Goal: Go to known website: Access a specific website the user already knows

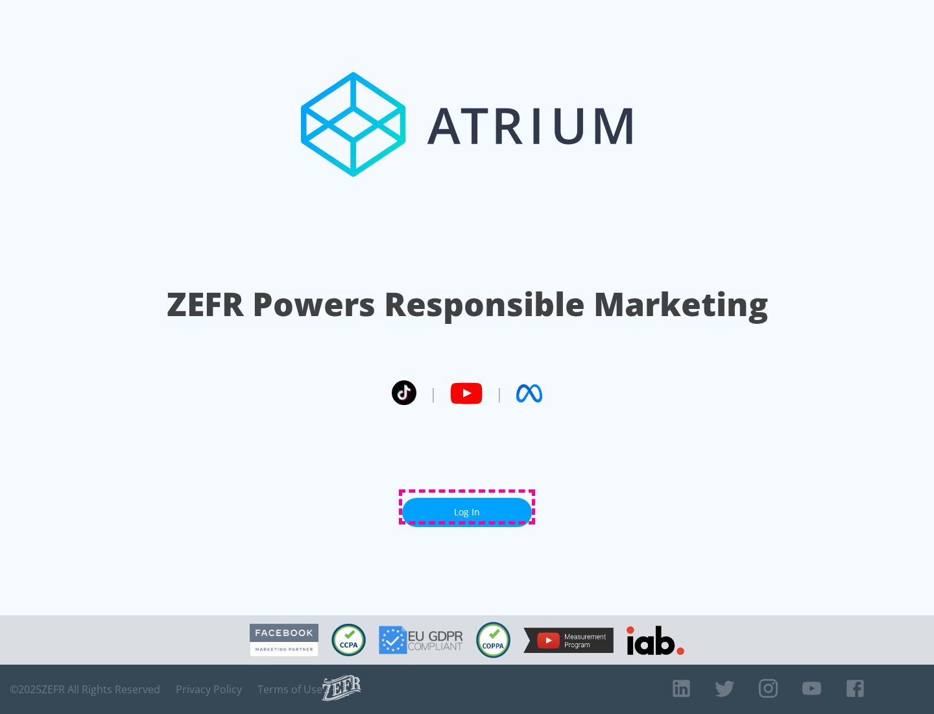
click at [467, 507] on link "Log In" at bounding box center [467, 512] width 130 height 29
